Goal: Transaction & Acquisition: Book appointment/travel/reservation

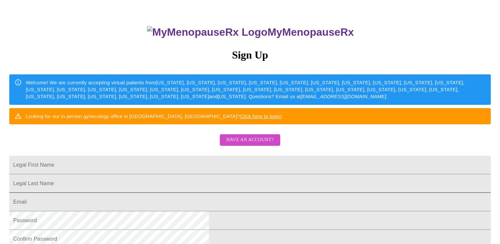
scroll to position [66, 0]
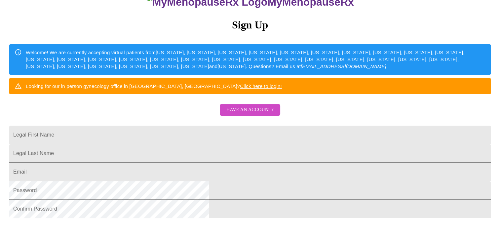
click at [262, 114] on span "Have an account?" at bounding box center [249, 110] width 47 height 8
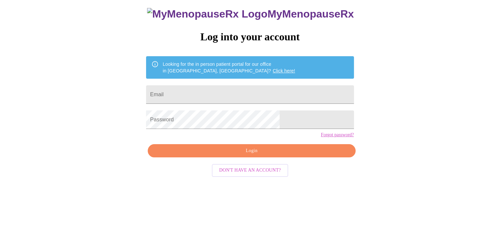
scroll to position [7, 0]
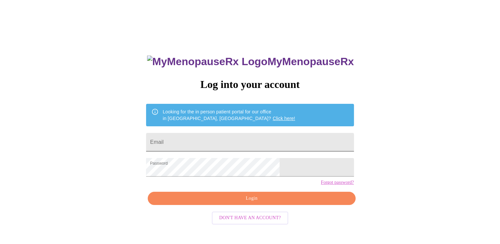
click at [224, 141] on input "Email" at bounding box center [249, 142] width 207 height 18
type input "[EMAIL_ADDRESS][DOMAIN_NAME]"
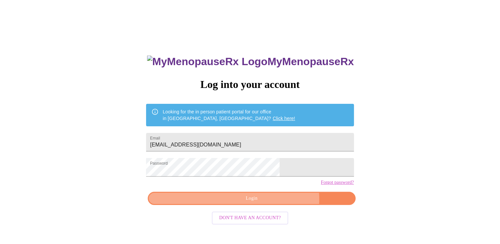
click at [270, 202] on span "Login" at bounding box center [251, 198] width 192 height 8
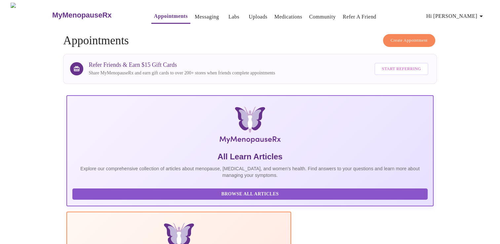
click at [398, 39] on span "Create Appointment" at bounding box center [408, 41] width 37 height 8
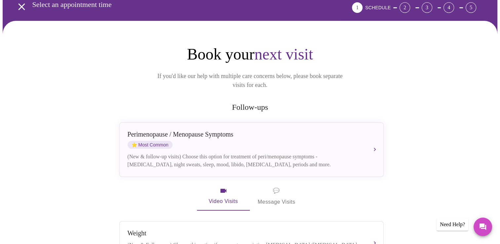
scroll to position [66, 0]
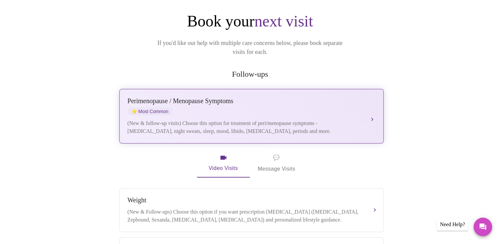
click at [241, 98] on div "[MEDICAL_DATA] / Menopause Symptoms ⭐ Most Common" at bounding box center [244, 106] width 234 height 18
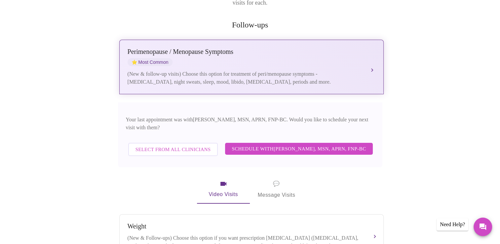
scroll to position [132, 0]
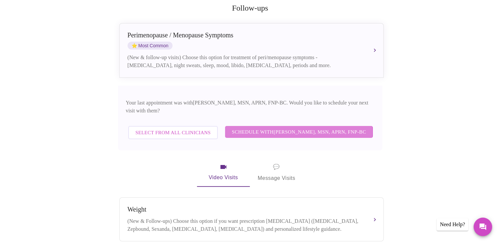
click at [265, 127] on span "Schedule with [PERSON_NAME], MSN, APRN, FNP-BC" at bounding box center [298, 131] width 134 height 9
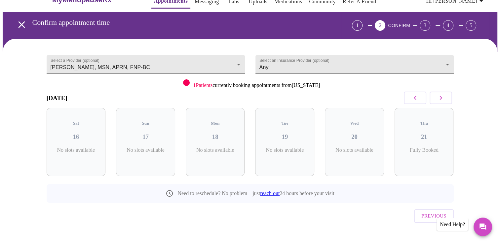
click at [439, 102] on button "button" at bounding box center [440, 97] width 22 height 13
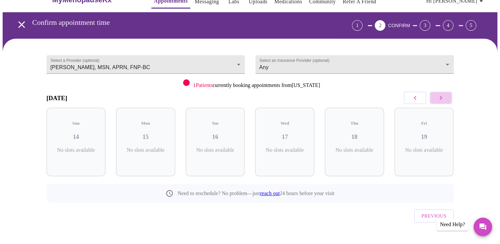
click at [439, 102] on button "button" at bounding box center [440, 97] width 22 height 13
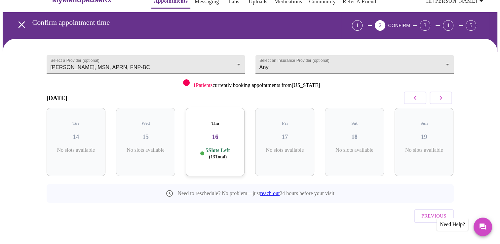
click at [409, 98] on button "button" at bounding box center [415, 97] width 22 height 13
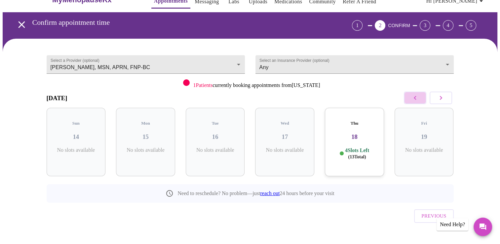
click at [409, 98] on button "button" at bounding box center [415, 97] width 22 height 13
click at [442, 97] on icon "button" at bounding box center [441, 98] width 8 height 8
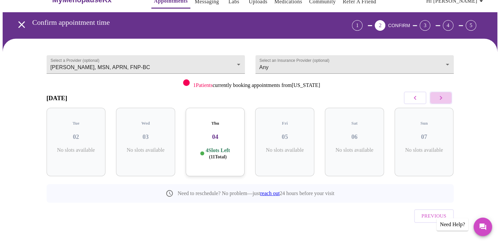
click at [442, 97] on icon "button" at bounding box center [441, 98] width 8 height 8
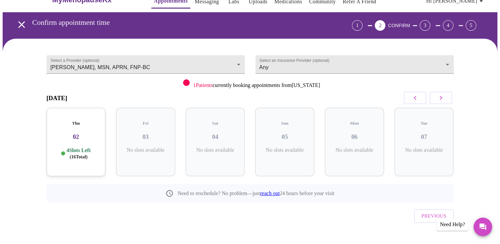
click at [77, 154] on span "( 16 Total)" at bounding box center [79, 156] width 18 height 5
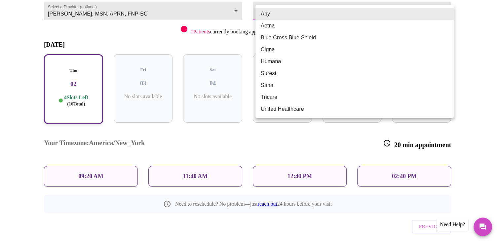
scroll to position [67, 0]
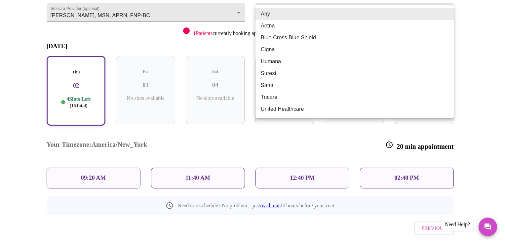
click at [354, 6] on body "MyMenopauseRx Appointments Messaging Labs Uploads Medications Community Refer a…" at bounding box center [252, 102] width 499 height 332
click at [333, 39] on li "Blue Cross Blue Shield" at bounding box center [354, 38] width 198 height 12
type input "Blue Cross Blue Shield"
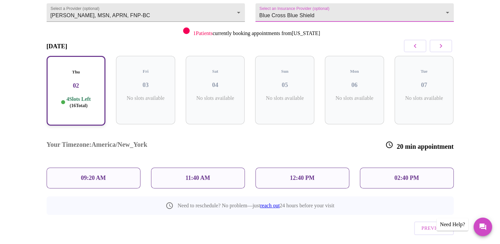
click at [300, 174] on p "12:40 PM" at bounding box center [302, 177] width 24 height 7
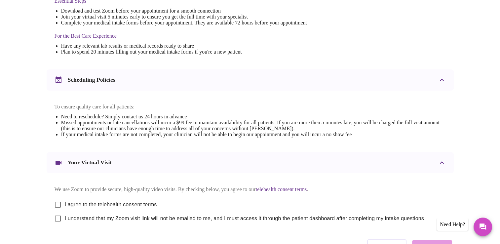
scroll to position [198, 0]
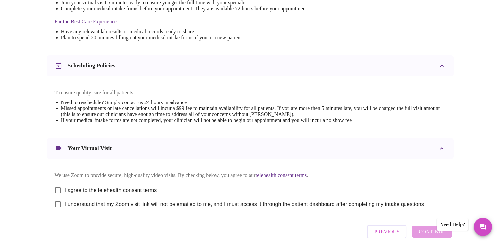
click at [61, 193] on input "I agree to the telehealth consent terms" at bounding box center [58, 190] width 14 height 14
checkbox input "true"
click at [57, 211] on input "I understand that my Zoom visit link will not be emailed to me, and I must acce…" at bounding box center [58, 204] width 14 height 14
checkbox input "true"
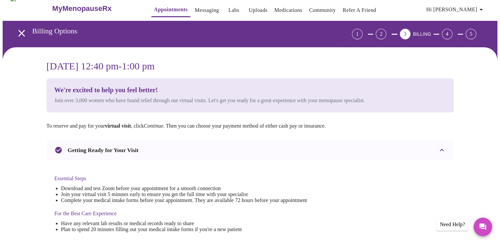
scroll to position [0, 0]
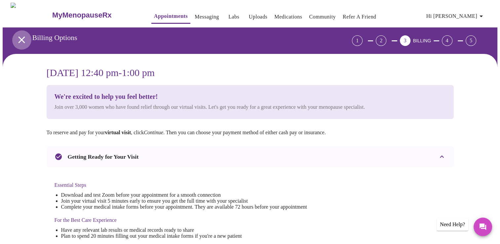
click at [17, 37] on icon "open drawer" at bounding box center [22, 40] width 12 height 12
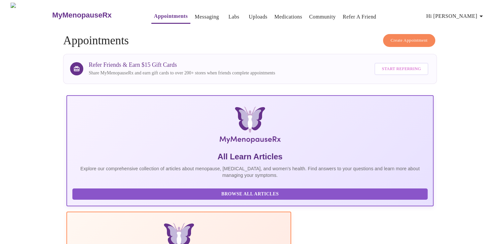
click at [400, 43] on button "Create Appointment" at bounding box center [409, 40] width 52 height 13
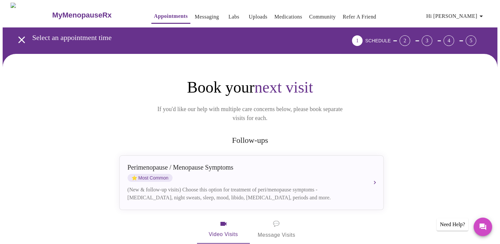
scroll to position [33, 0]
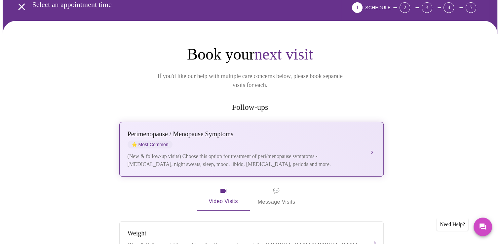
click at [246, 130] on div "Perimenopause / Menopause Symptoms" at bounding box center [244, 134] width 234 height 8
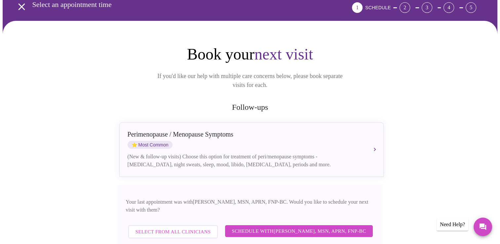
click at [285, 227] on span "Schedule with [PERSON_NAME], MSN, APRN, FNP-BC" at bounding box center [298, 231] width 134 height 9
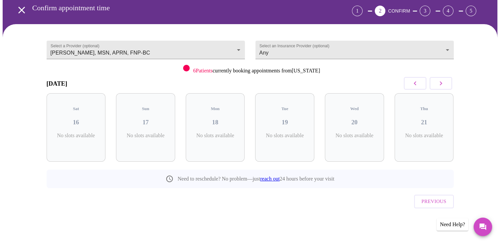
scroll to position [15, 0]
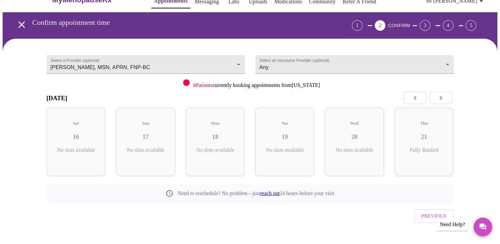
click at [437, 94] on icon "button" at bounding box center [441, 98] width 8 height 8
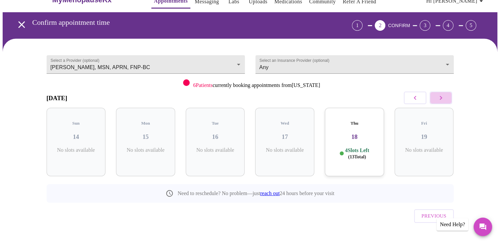
click at [437, 94] on icon "button" at bounding box center [441, 98] width 8 height 8
click at [145, 133] on h3 "09" at bounding box center [145, 136] width 49 height 7
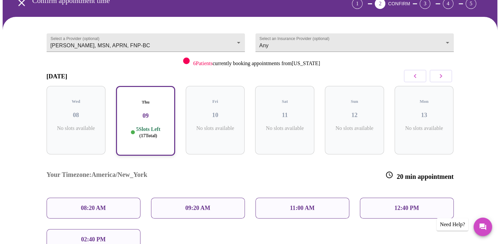
scroll to position [48, 0]
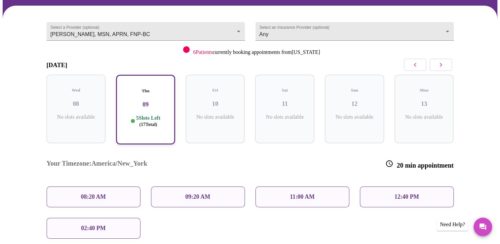
click at [443, 62] on icon "button" at bounding box center [441, 65] width 8 height 8
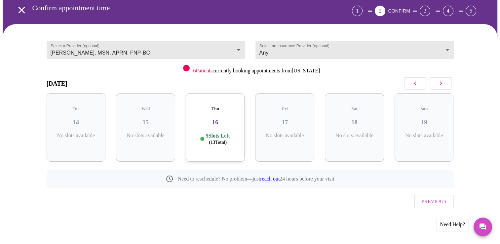
scroll to position [15, 0]
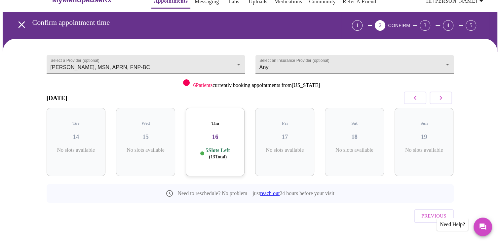
click at [222, 120] on div "Thu 16 5 Slots Left ( 13 Total)" at bounding box center [215, 142] width 59 height 68
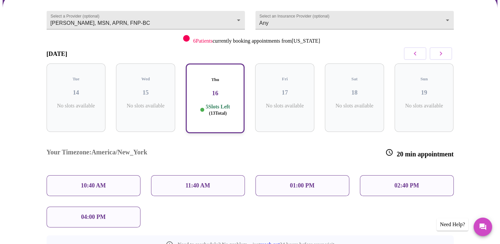
scroll to position [48, 0]
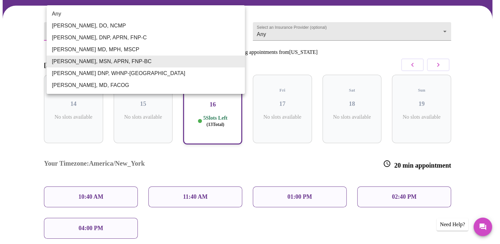
click at [223, 36] on body "MyMenopauseRx Appointments Messaging Labs Uploads Medications Community Refer a…" at bounding box center [250, 136] width 494 height 364
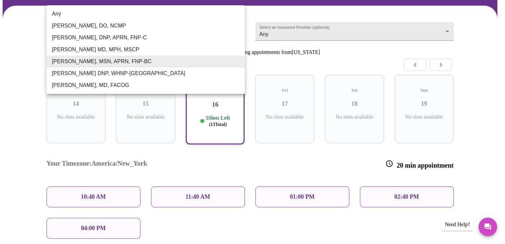
click at [223, 36] on li "[PERSON_NAME], DNP, APRN, FNP-C" at bounding box center [146, 38] width 198 height 12
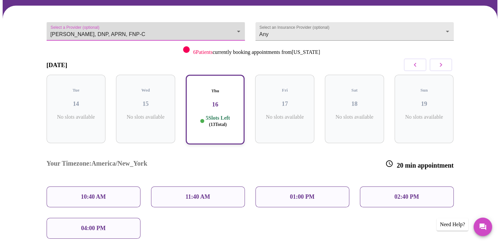
scroll to position [15, 0]
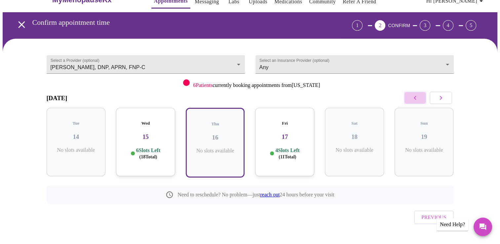
click at [408, 96] on button "button" at bounding box center [415, 97] width 22 height 13
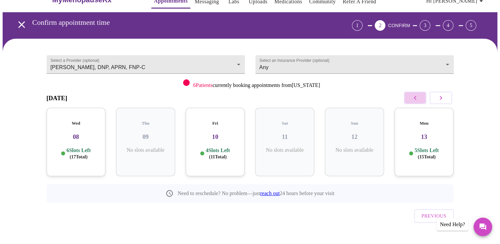
click at [408, 96] on button "button" at bounding box center [415, 97] width 22 height 13
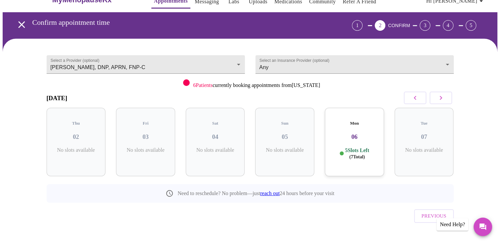
click at [358, 121] on h5 "Mon" at bounding box center [354, 123] width 49 height 5
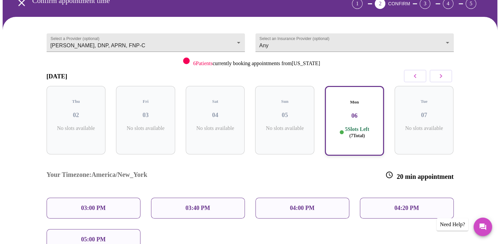
scroll to position [48, 0]
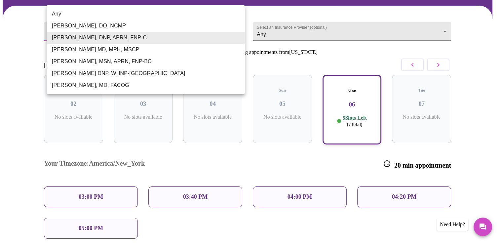
click at [239, 24] on body "MyMenopauseRx Appointments Messaging Labs Uploads Medications Community Refer a…" at bounding box center [250, 136] width 494 height 364
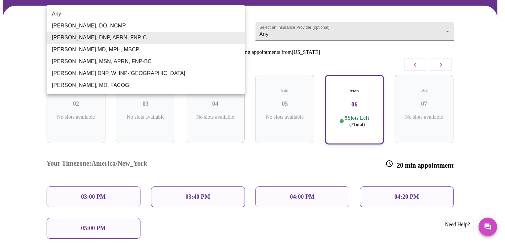
click at [182, 63] on li "[PERSON_NAME], MSN, APRN, FNP-BC" at bounding box center [146, 61] width 198 height 12
type input "[PERSON_NAME], MSN, APRN, FNP-BC"
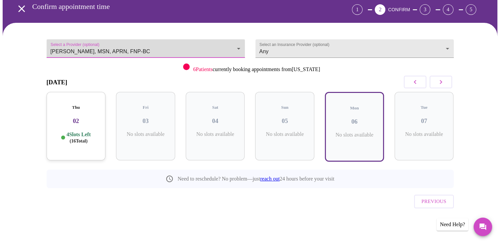
scroll to position [15, 0]
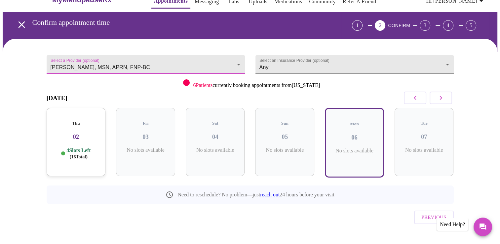
click at [446, 98] on button "button" at bounding box center [440, 97] width 22 height 13
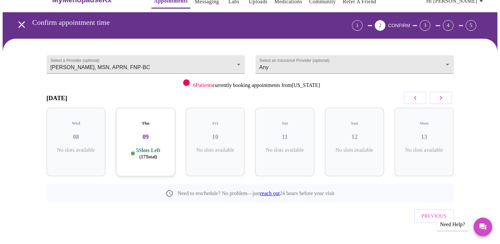
click at [163, 133] on h3 "09" at bounding box center [145, 136] width 49 height 7
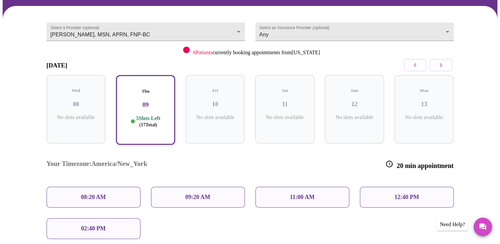
scroll to position [48, 0]
click at [409, 67] on button "button" at bounding box center [415, 64] width 22 height 13
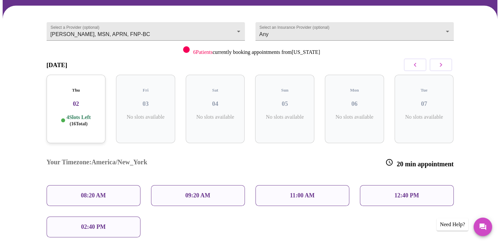
click at [66, 100] on h3 "02" at bounding box center [76, 103] width 49 height 7
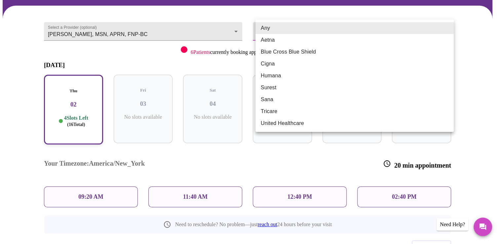
click at [342, 28] on body "MyMenopauseRx Appointments Messaging Labs Uploads Medications Community Refer a…" at bounding box center [250, 120] width 494 height 332
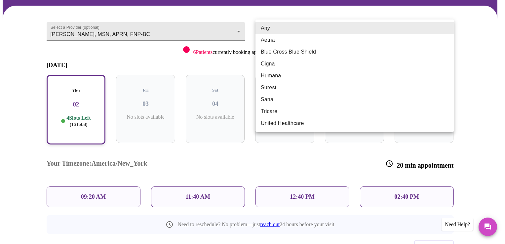
click at [328, 49] on li "Blue Cross Blue Shield" at bounding box center [354, 52] width 198 height 12
type input "Blue Cross Blue Shield"
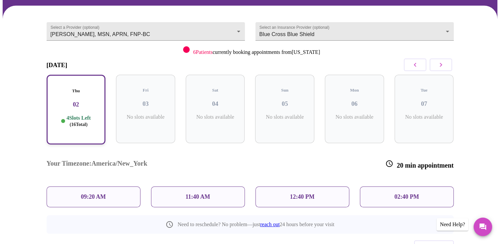
click at [305, 193] on p "12:40 PM" at bounding box center [302, 196] width 24 height 7
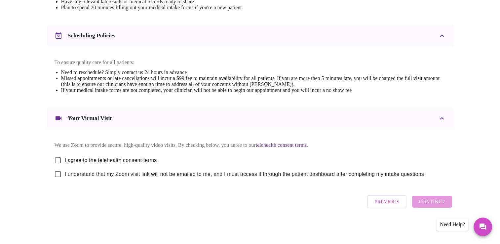
scroll to position [234, 0]
click at [57, 157] on input "I agree to the telehealth consent terms" at bounding box center [58, 160] width 14 height 14
checkbox input "true"
click at [55, 175] on input "I understand that my Zoom visit link will not be emailed to me, and I must acce…" at bounding box center [58, 174] width 14 height 14
checkbox input "true"
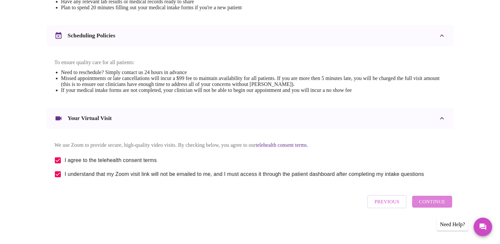
click at [437, 204] on span "Continue" at bounding box center [431, 201] width 26 height 9
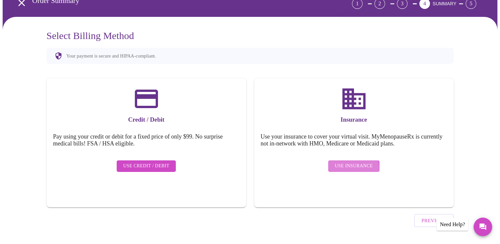
click at [342, 162] on span "Use Insurance" at bounding box center [354, 166] width 38 height 8
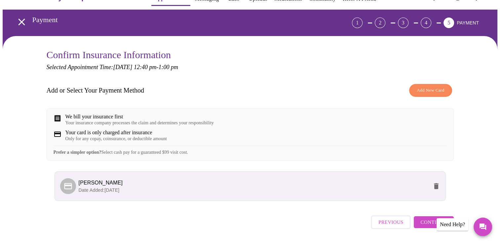
scroll to position [43, 0]
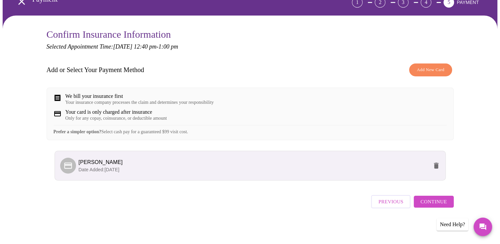
click at [435, 206] on span "Continue" at bounding box center [433, 201] width 26 height 9
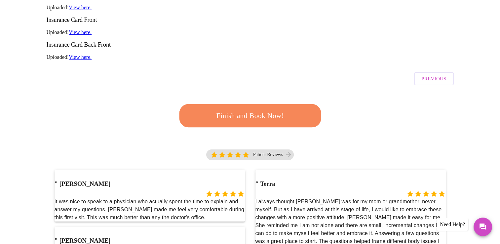
scroll to position [142, 0]
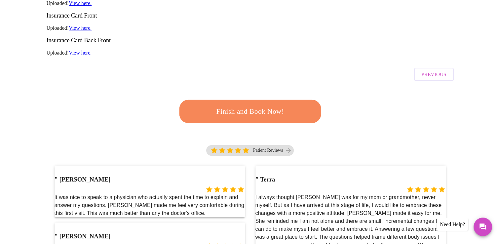
click at [258, 105] on span "Finish and Book Now!" at bounding box center [249, 111] width 123 height 12
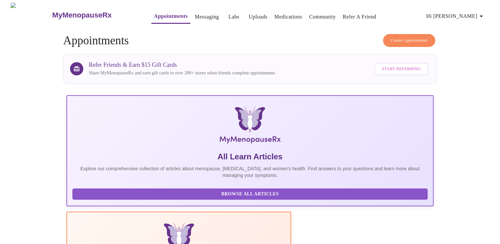
click at [195, 15] on link "Messaging" at bounding box center [207, 16] width 24 height 9
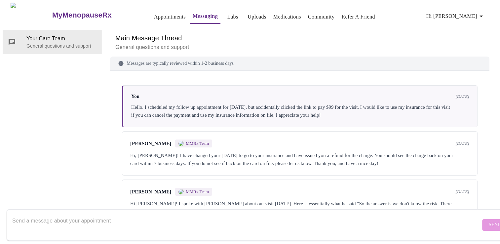
click at [250, 16] on link "Uploads" at bounding box center [256, 16] width 19 height 9
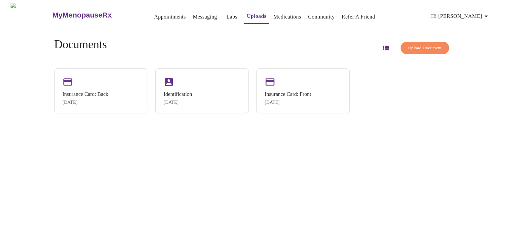
click at [226, 12] on link "Labs" at bounding box center [231, 16] width 11 height 9
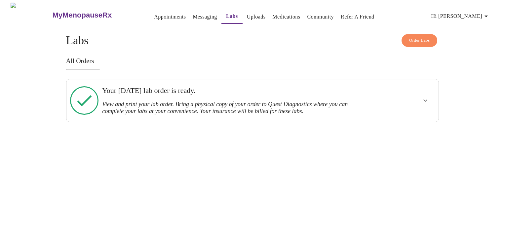
click at [423, 100] on icon "show more" at bounding box center [425, 100] width 8 height 8
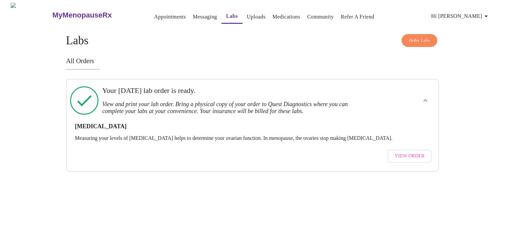
click at [405, 152] on span "View Order" at bounding box center [410, 156] width 30 height 8
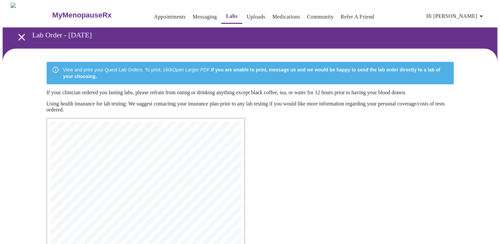
click at [246, 14] on link "Uploads" at bounding box center [255, 16] width 19 height 9
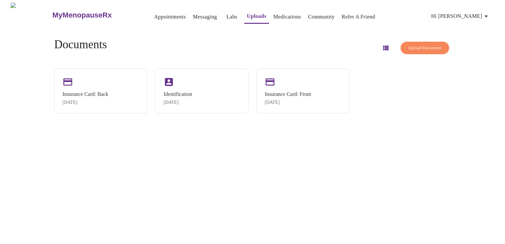
click at [273, 13] on link "Medications" at bounding box center [287, 16] width 28 height 9
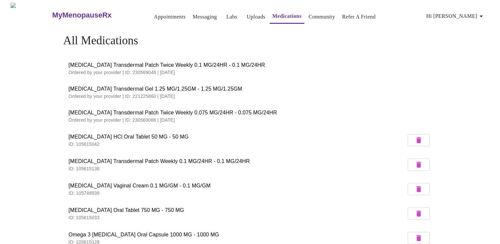
click at [317, 12] on link "Community" at bounding box center [321, 16] width 27 height 9
click at [469, 16] on span "Hi [PERSON_NAME]" at bounding box center [455, 16] width 59 height 9
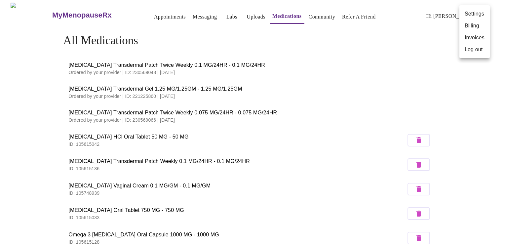
click at [469, 16] on li "Settings" at bounding box center [474, 14] width 30 height 12
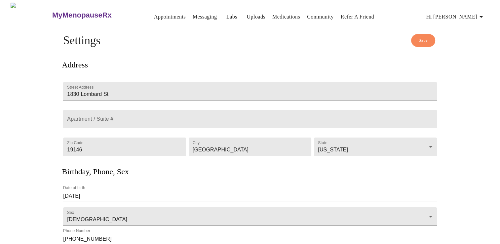
click at [154, 17] on link "Appointments" at bounding box center [170, 16] width 32 height 9
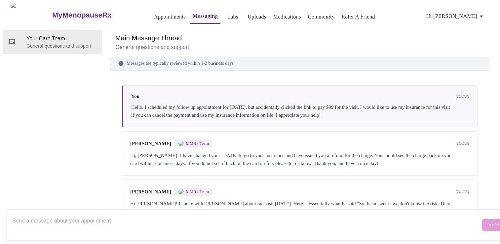
scroll to position [107, 0]
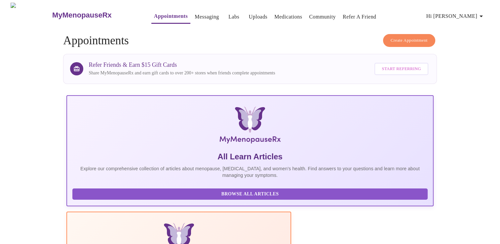
click at [349, 14] on link "Refer a Friend" at bounding box center [359, 16] width 34 height 9
